Goal: Use online tool/utility: Utilize a website feature to perform a specific function

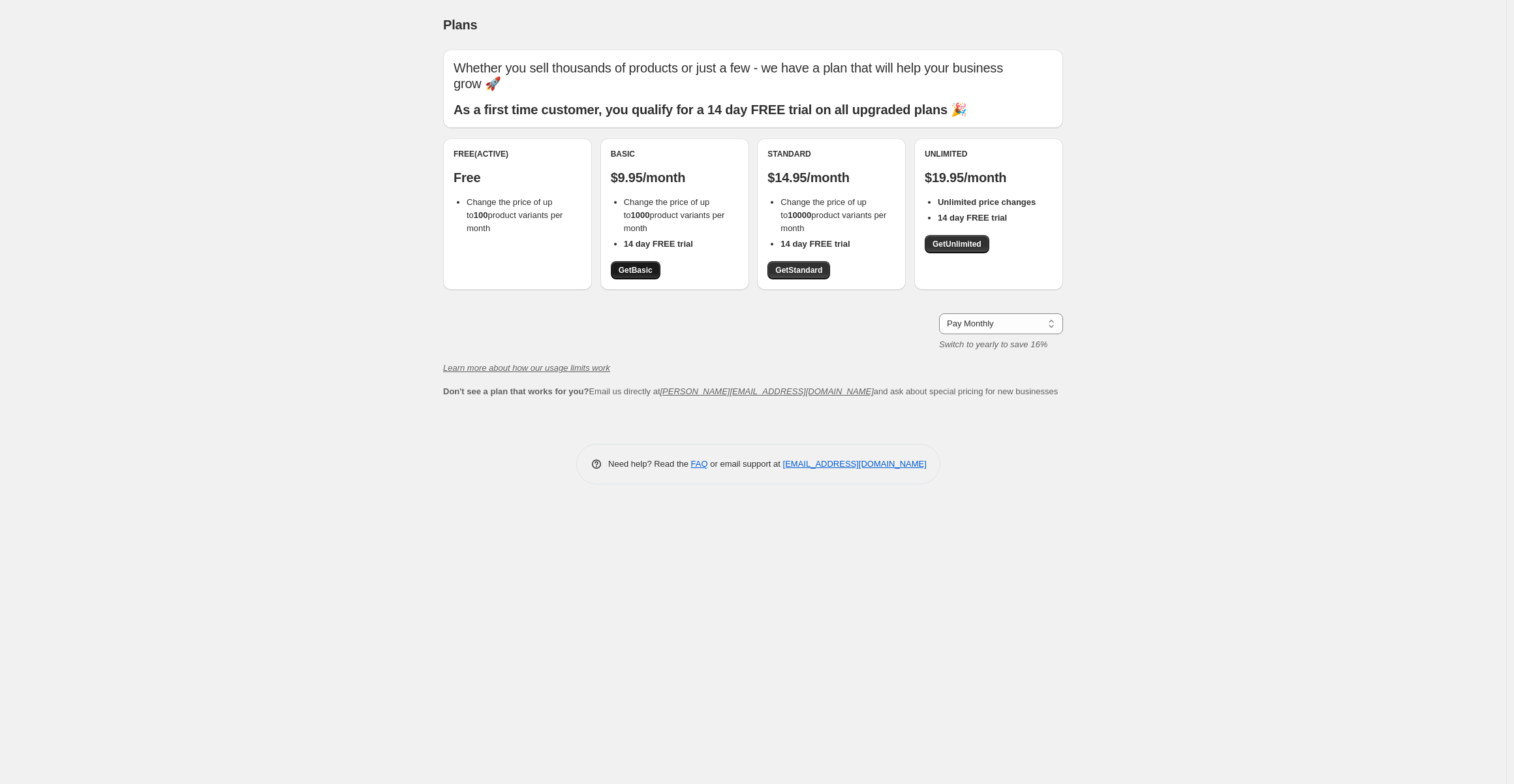
click at [646, 271] on span "Get Basic" at bounding box center [635, 270] width 34 height 11
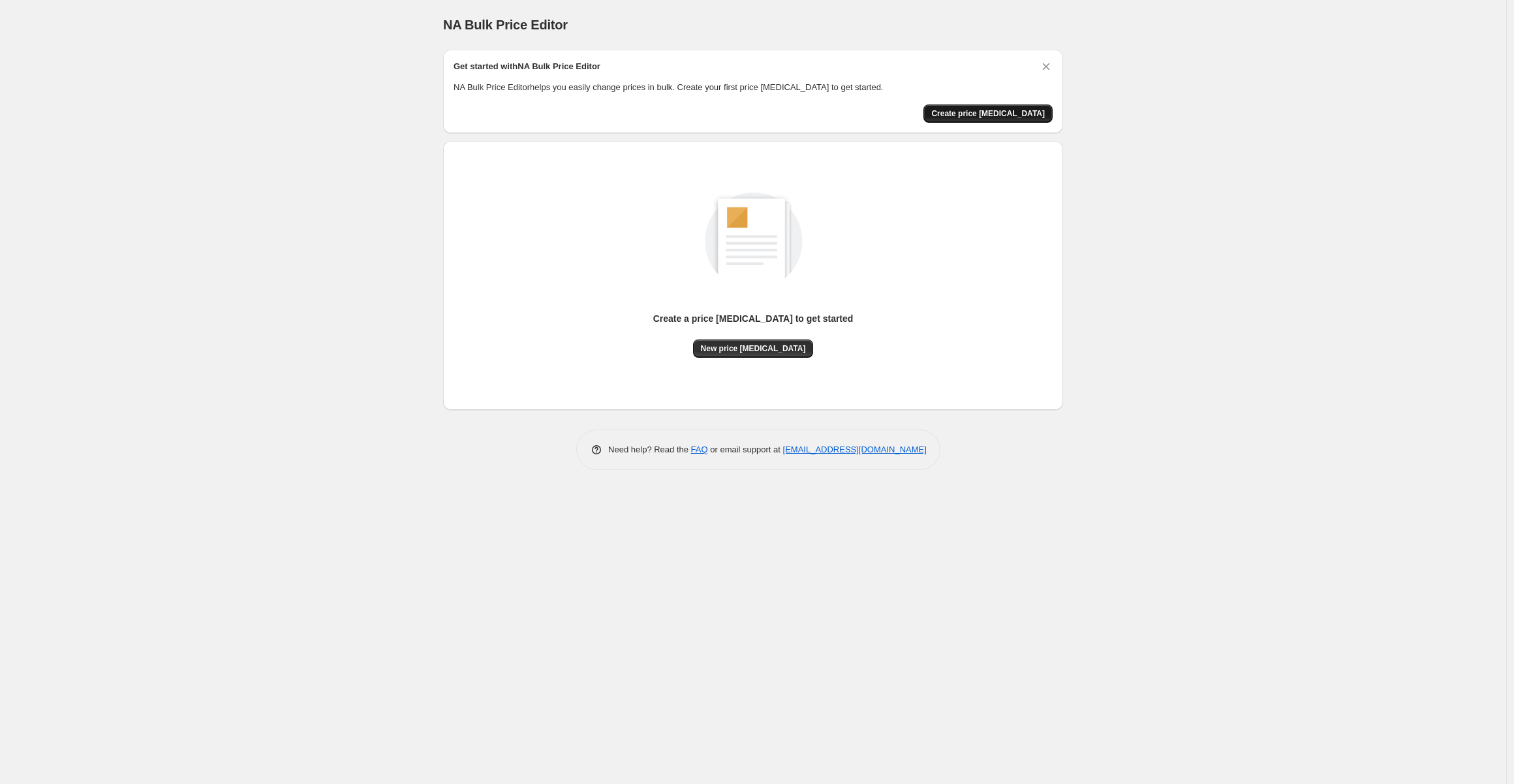
click at [1007, 113] on span "Create price [MEDICAL_DATA]" at bounding box center [988, 114] width 114 height 11
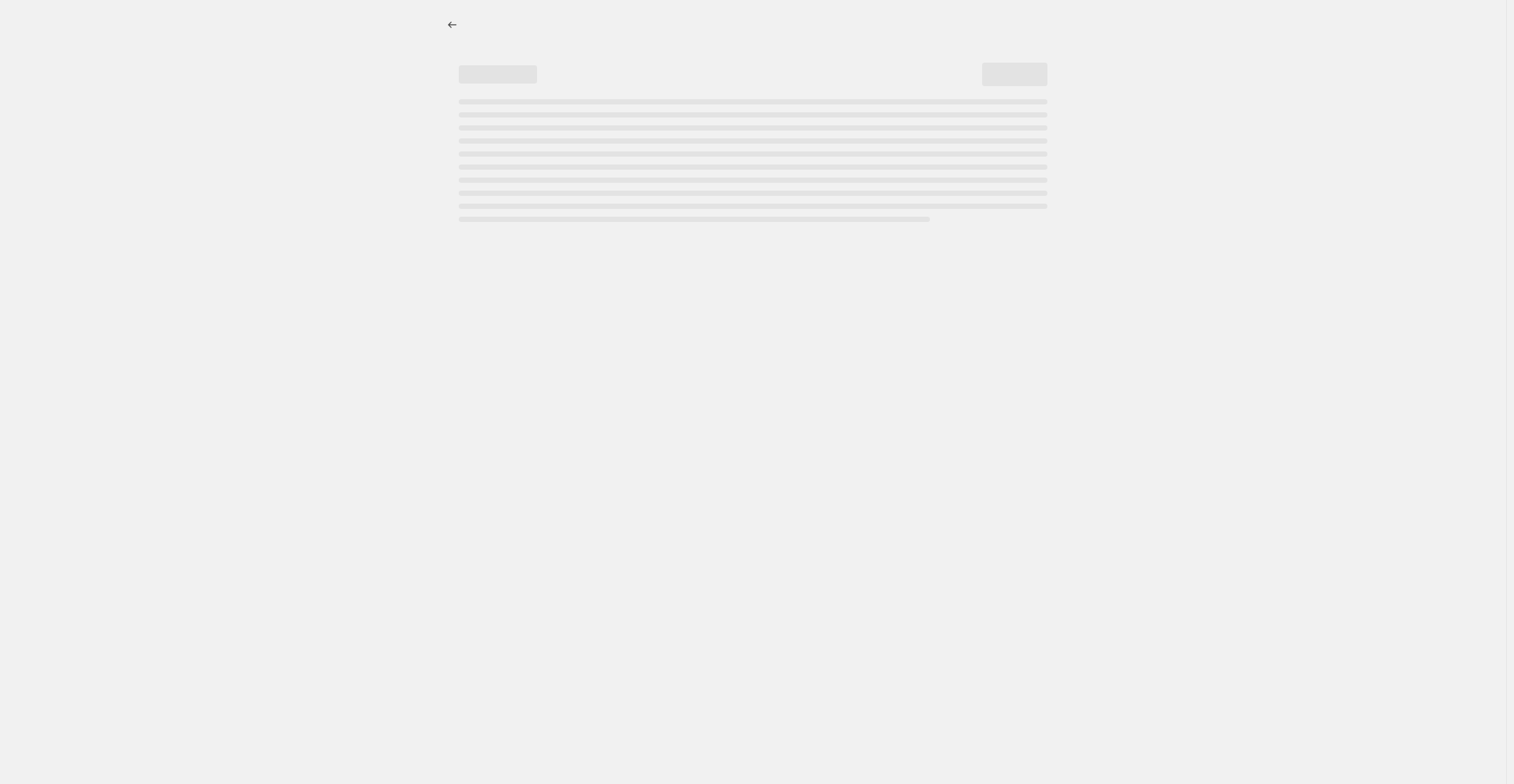
select select "percentage"
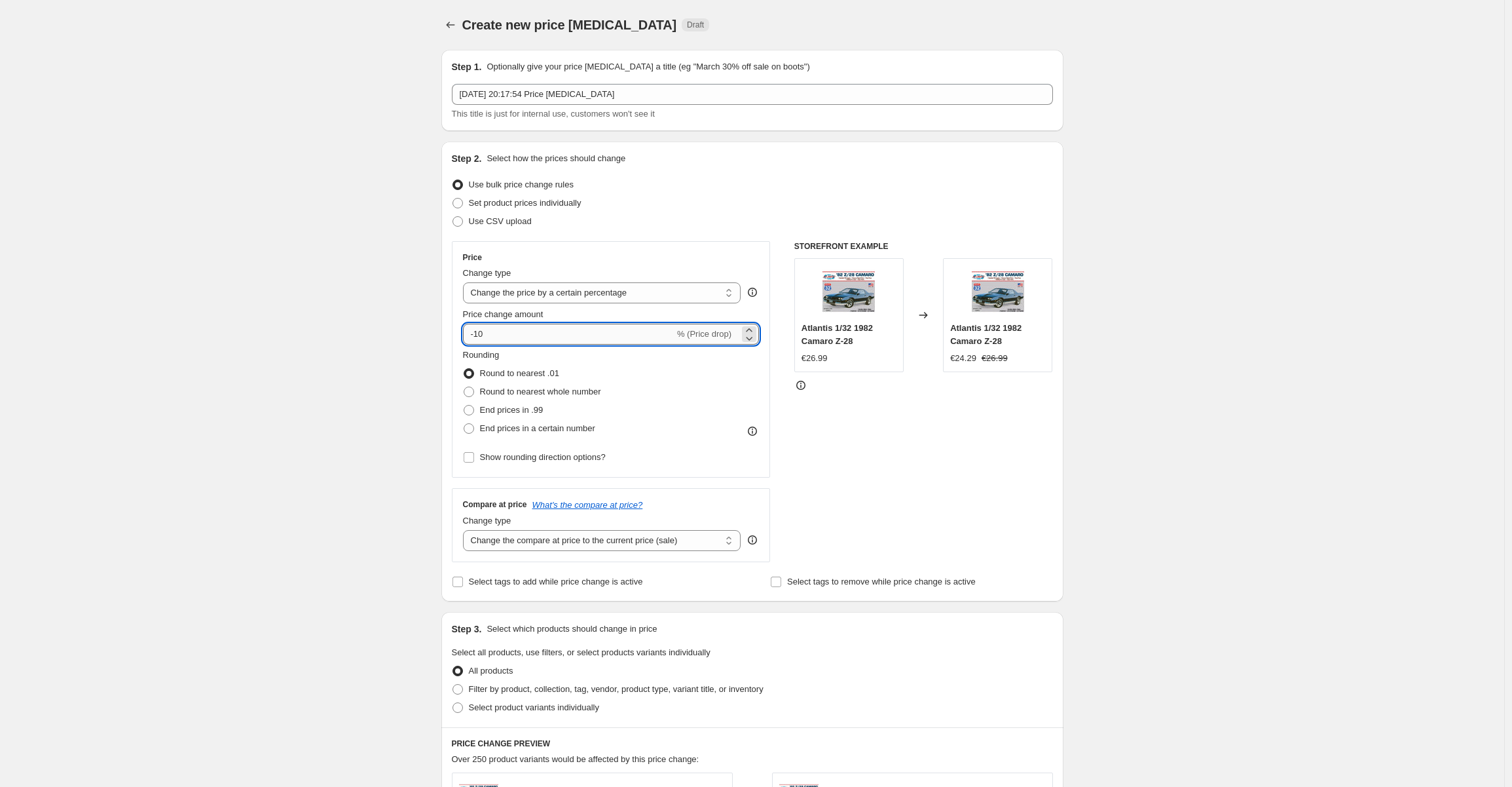
drag, startPoint x: 492, startPoint y: 336, endPoint x: 478, endPoint y: 331, distance: 14.9
click at [478, 331] on input "-10" at bounding box center [568, 335] width 211 height 21
type input "-80"
drag, startPoint x: 1114, startPoint y: 418, endPoint x: 1113, endPoint y: 403, distance: 15.0
click at [1114, 418] on div "Create new price change job. This page is ready Create new price change job Dra…" at bounding box center [752, 659] width 1504 height 1318
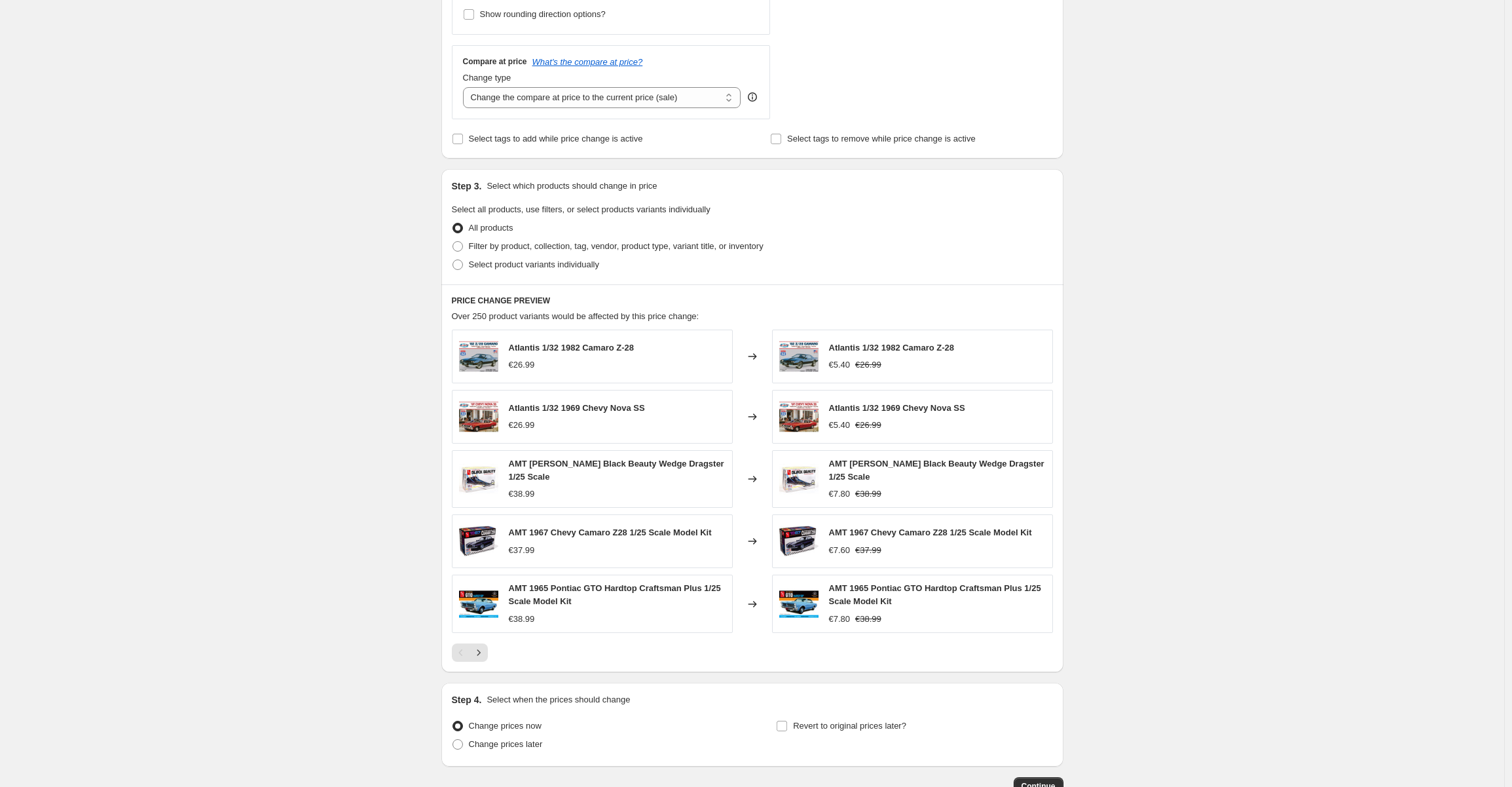
scroll to position [528, 0]
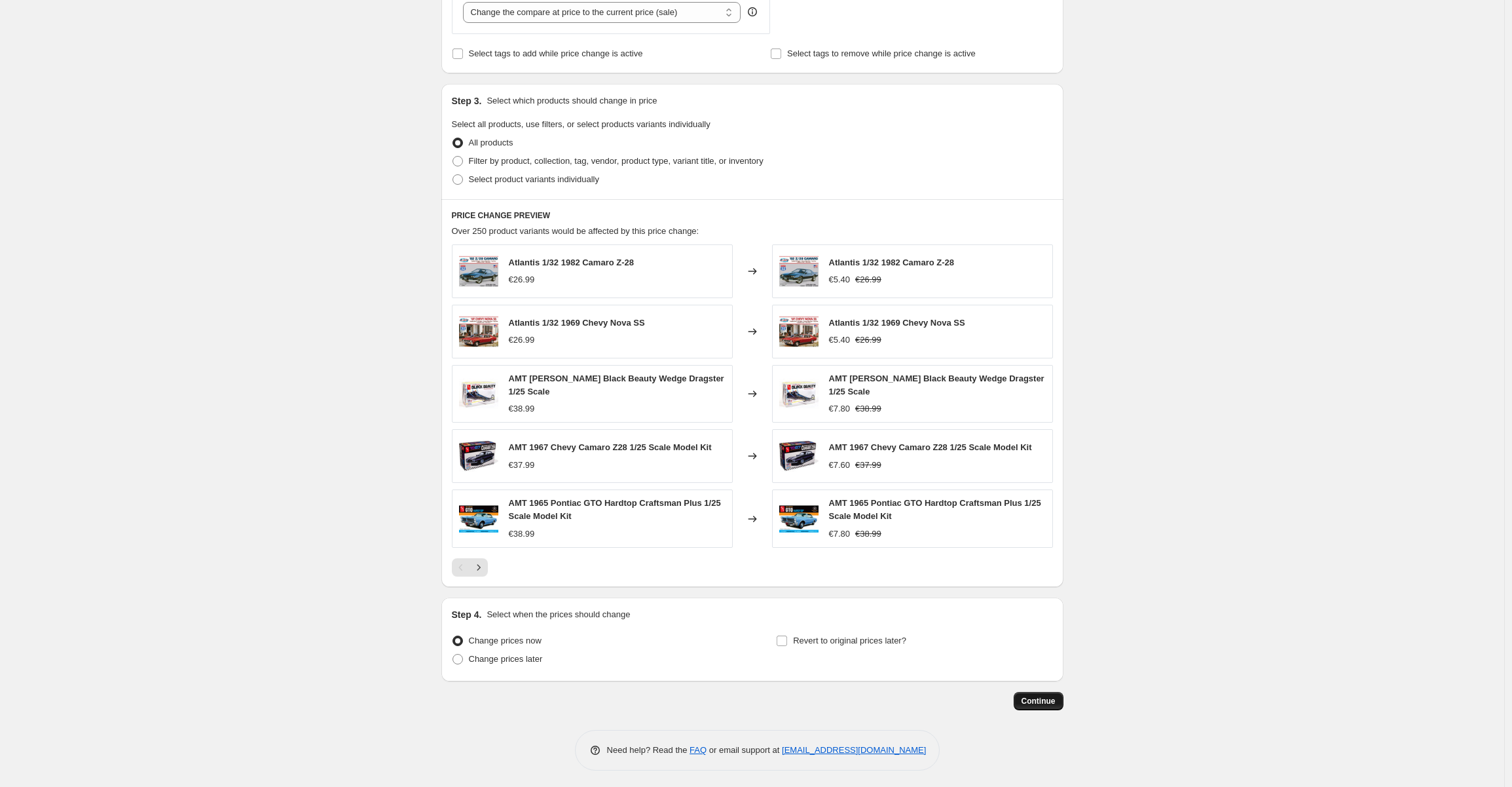
click at [1043, 697] on span "Continue" at bounding box center [1038, 701] width 34 height 11
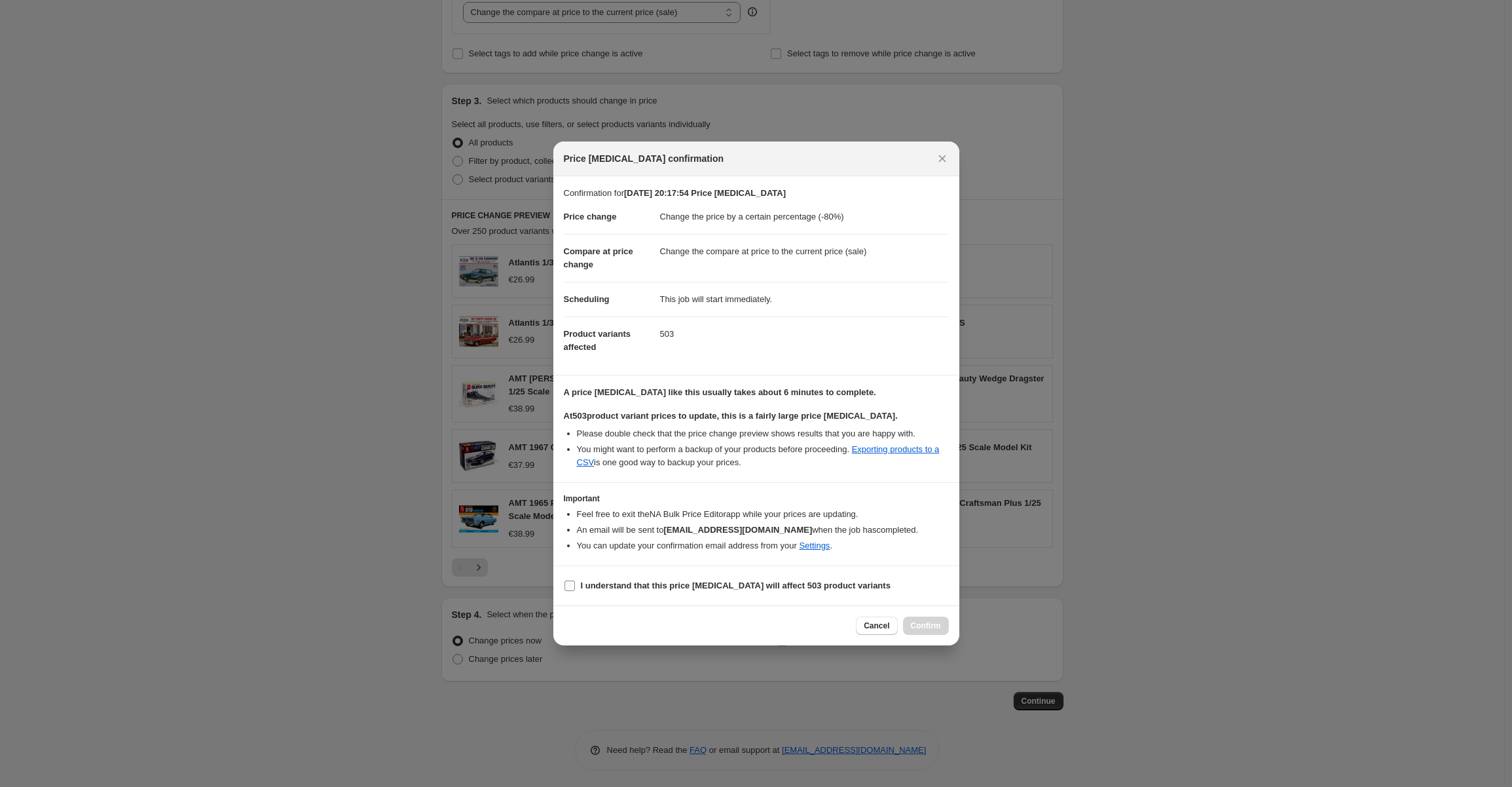
click at [565, 591] on label "I understand that this price change job will affect 503 product variants" at bounding box center [727, 585] width 327 height 18
click at [565, 591] on input "I understand that this price change job will affect 503 product variants" at bounding box center [570, 586] width 11 height 11
checkbox input "true"
click at [924, 628] on span "Confirm" at bounding box center [926, 625] width 30 height 11
